Goal: Entertainment & Leisure: Consume media (video, audio)

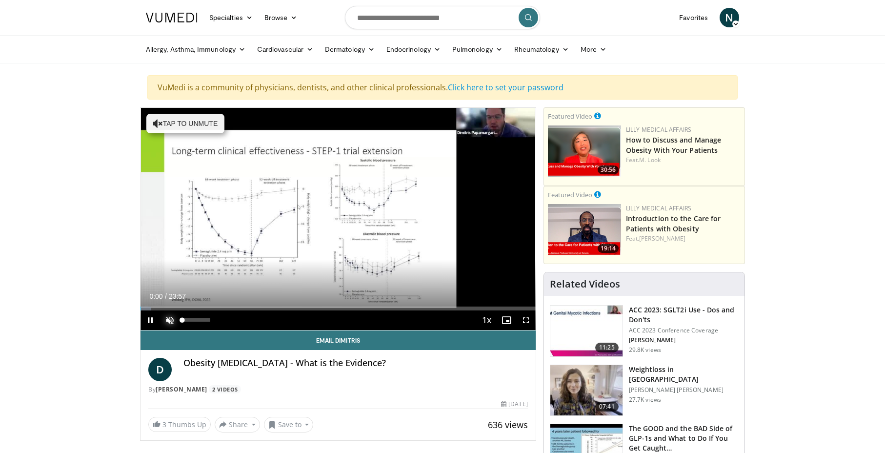
click at [167, 317] on span "Video Player" at bounding box center [170, 320] width 20 height 20
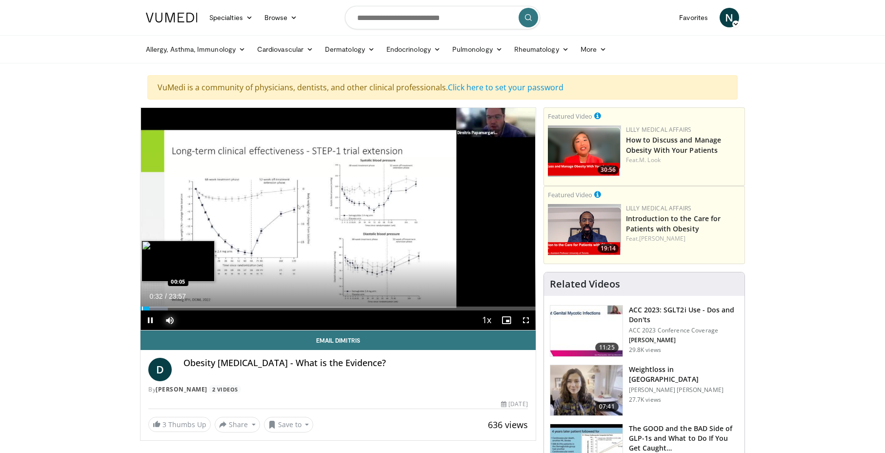
click at [142, 308] on div "Progress Bar" at bounding box center [142, 308] width 1 height 4
click at [144, 308] on div "Progress Bar" at bounding box center [144, 308] width 1 height 4
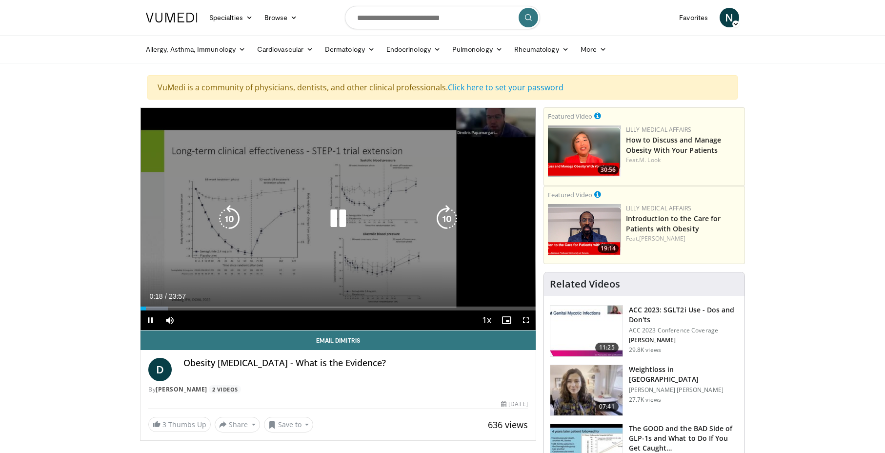
click at [406, 284] on div "10 seconds Tap to unmute" at bounding box center [338, 219] width 395 height 222
click at [402, 274] on div "10 seconds Tap to unmute" at bounding box center [338, 219] width 395 height 222
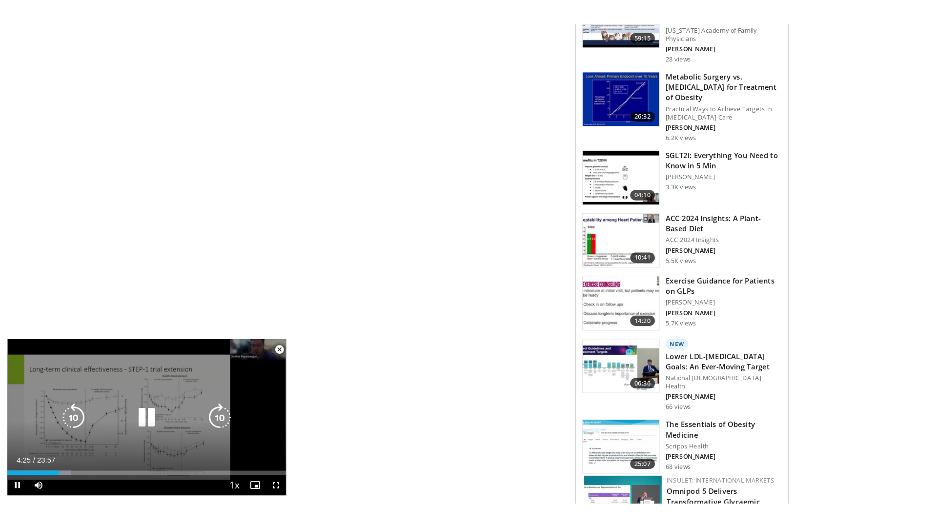
scroll to position [927, 0]
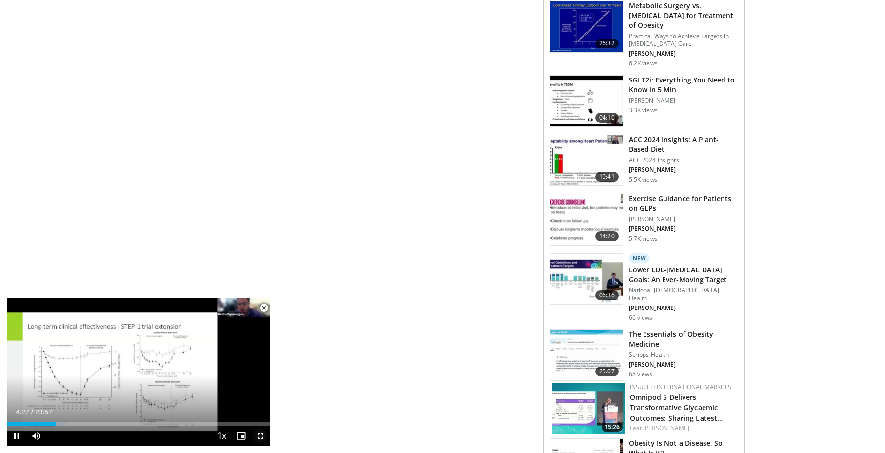
click at [259, 441] on span "Video Player" at bounding box center [261, 436] width 20 height 20
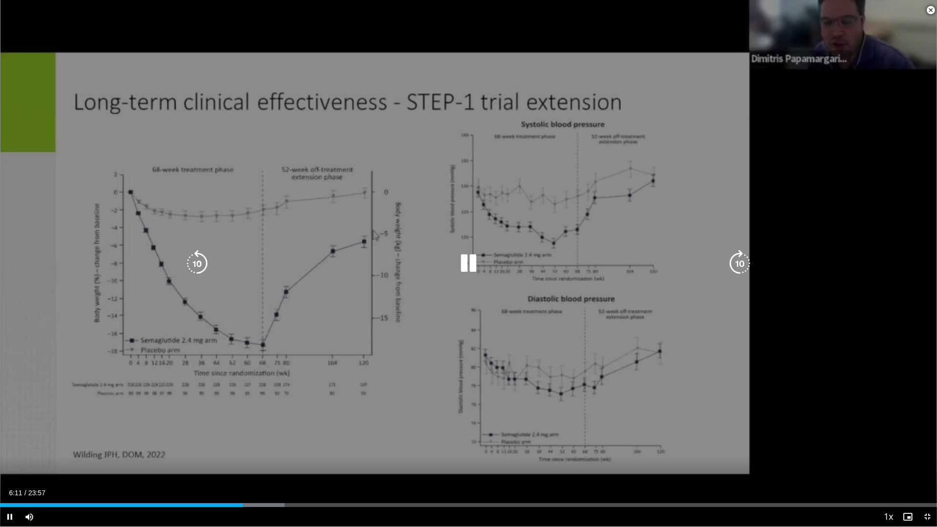
click at [478, 267] on icon "Video Player" at bounding box center [468, 263] width 27 height 27
click at [506, 234] on div "10 seconds Tap to unmute" at bounding box center [468, 263] width 937 height 527
click at [201, 270] on icon "Video Player" at bounding box center [196, 263] width 27 height 27
click at [470, 259] on icon "Video Player" at bounding box center [468, 263] width 27 height 27
click at [199, 261] on icon "Video Player" at bounding box center [196, 263] width 27 height 27
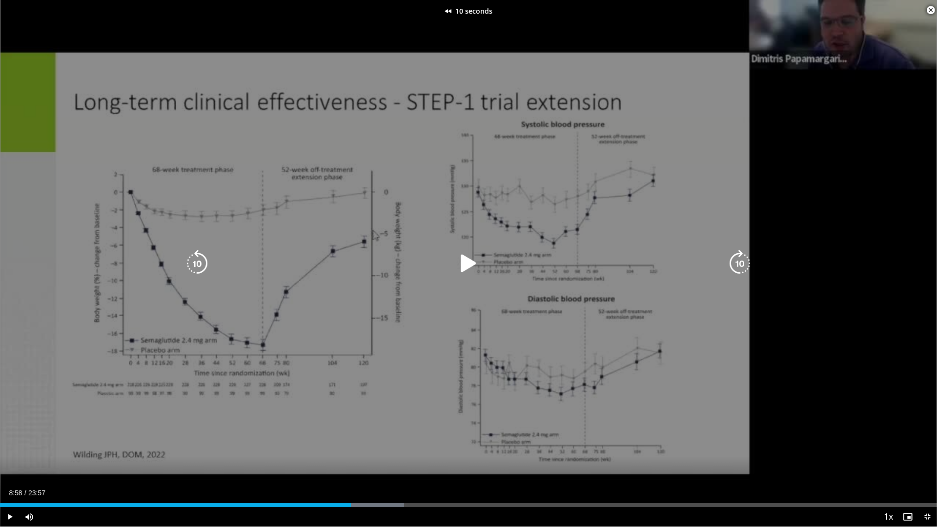
click at [199, 261] on icon "Video Player" at bounding box center [196, 263] width 27 height 27
click at [731, 260] on icon "Video Player" at bounding box center [739, 263] width 27 height 27
click at [739, 270] on icon "Video Player" at bounding box center [739, 263] width 27 height 27
click at [458, 261] on icon "Video Player" at bounding box center [468, 263] width 27 height 27
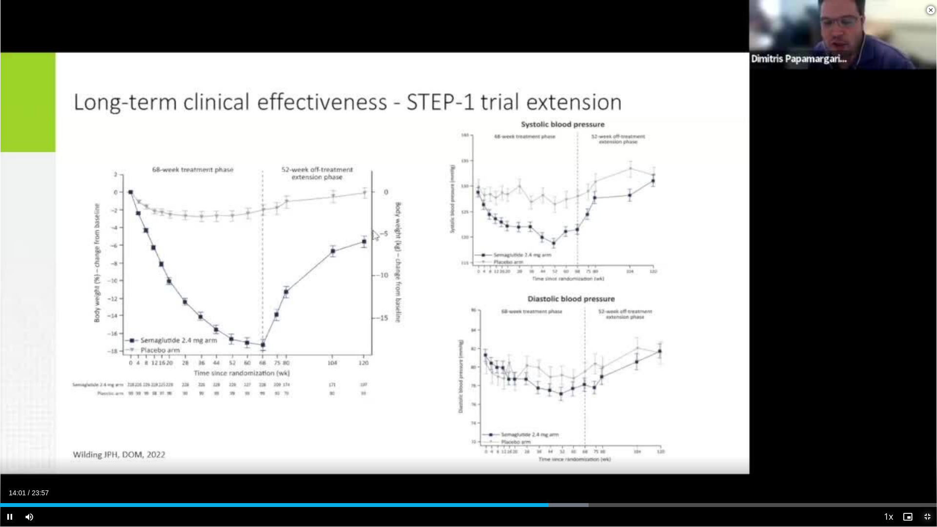
click at [885, 452] on span "Video Player" at bounding box center [927, 517] width 20 height 20
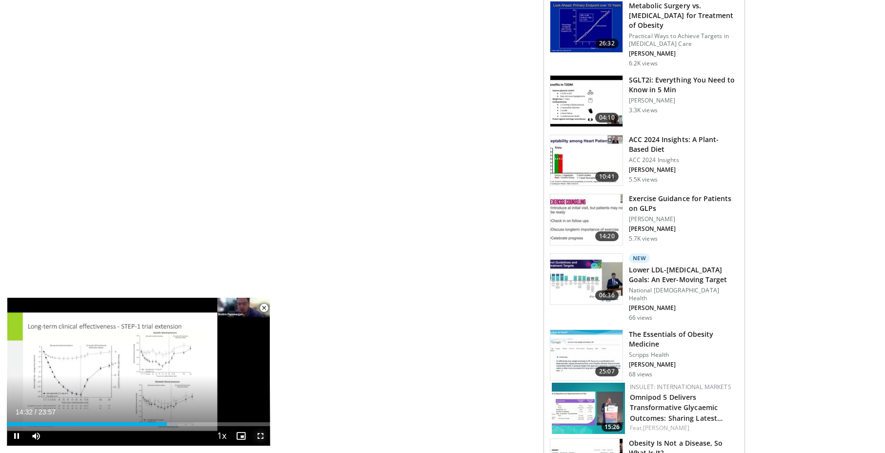
click at [261, 434] on span "Video Player" at bounding box center [261, 436] width 20 height 20
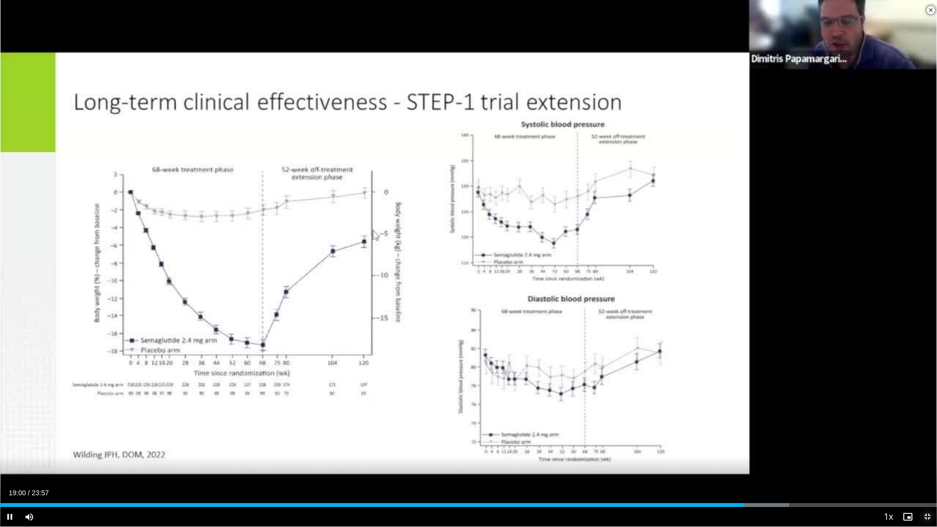
click at [885, 452] on span "Video Player" at bounding box center [927, 517] width 20 height 20
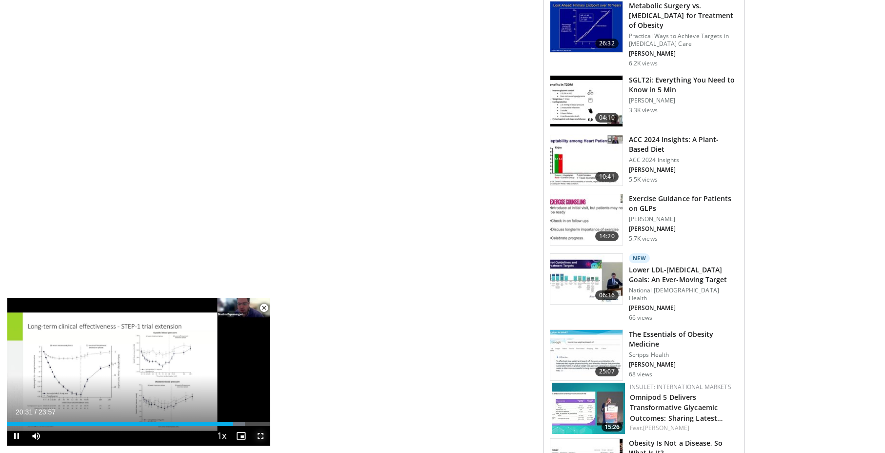
click at [261, 440] on span "Video Player" at bounding box center [261, 436] width 20 height 20
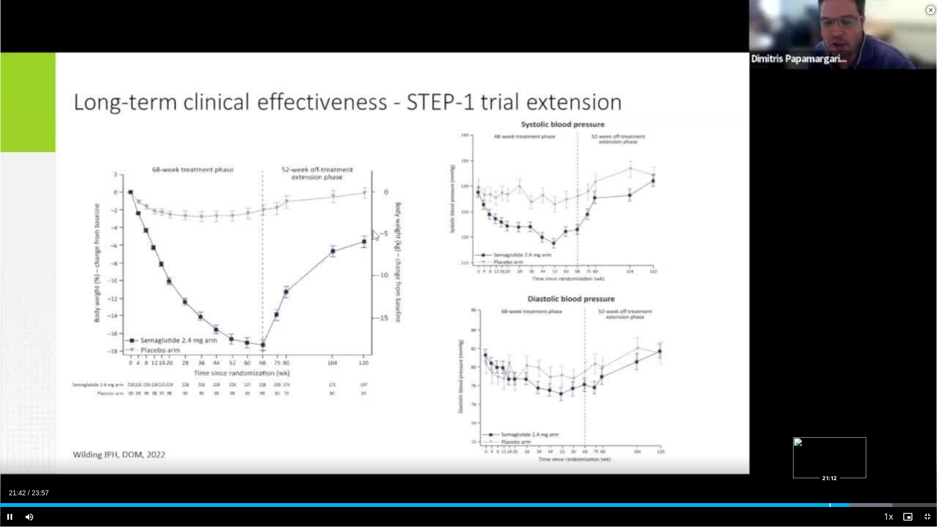
click at [830, 452] on div "Progress Bar" at bounding box center [830, 505] width 1 height 4
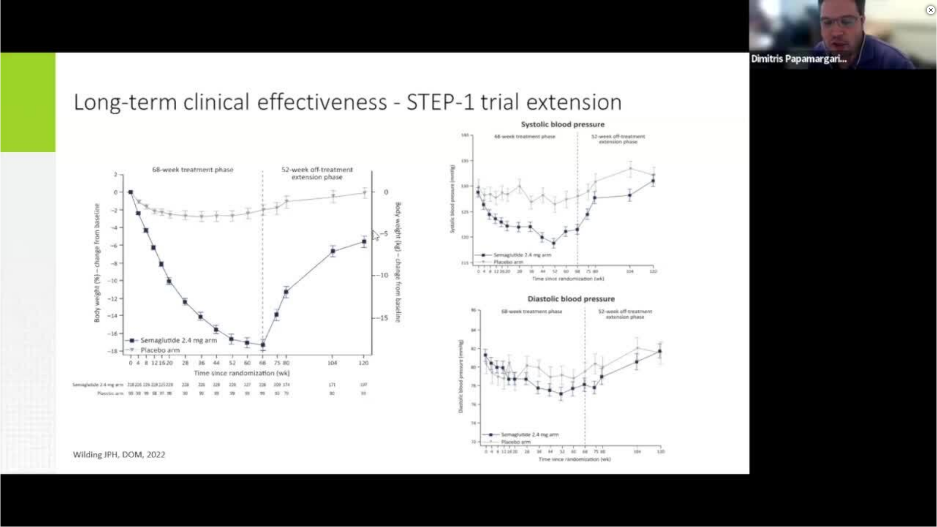
click at [830, 452] on div "10 seconds Tap to unmute" at bounding box center [468, 263] width 937 height 527
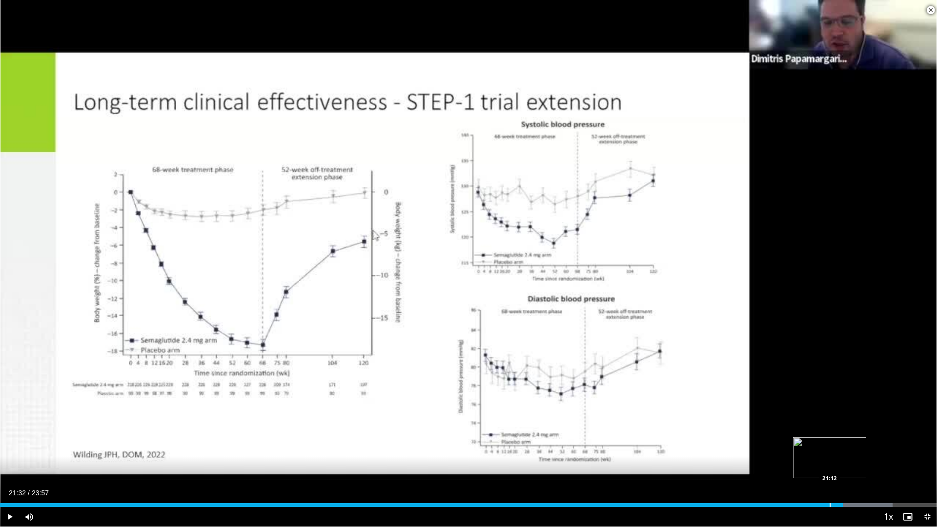
click at [830, 452] on div "Progress Bar" at bounding box center [830, 505] width 1 height 4
click at [12, 452] on span "Video Player" at bounding box center [10, 517] width 20 height 20
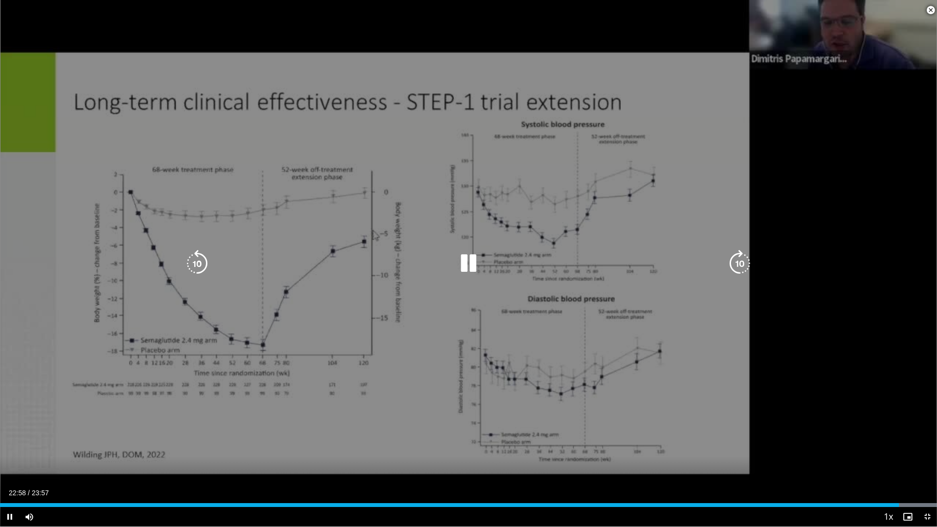
click at [141, 266] on div "10 seconds Tap to unmute" at bounding box center [468, 263] width 937 height 527
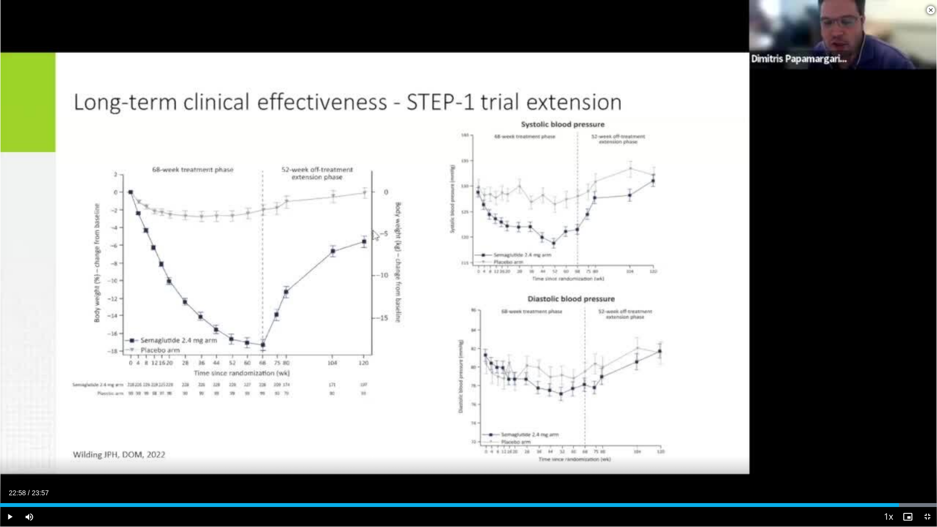
click at [141, 266] on div "10 seconds Tap to unmute" at bounding box center [468, 263] width 937 height 527
